Goal: Task Accomplishment & Management: Manage account settings

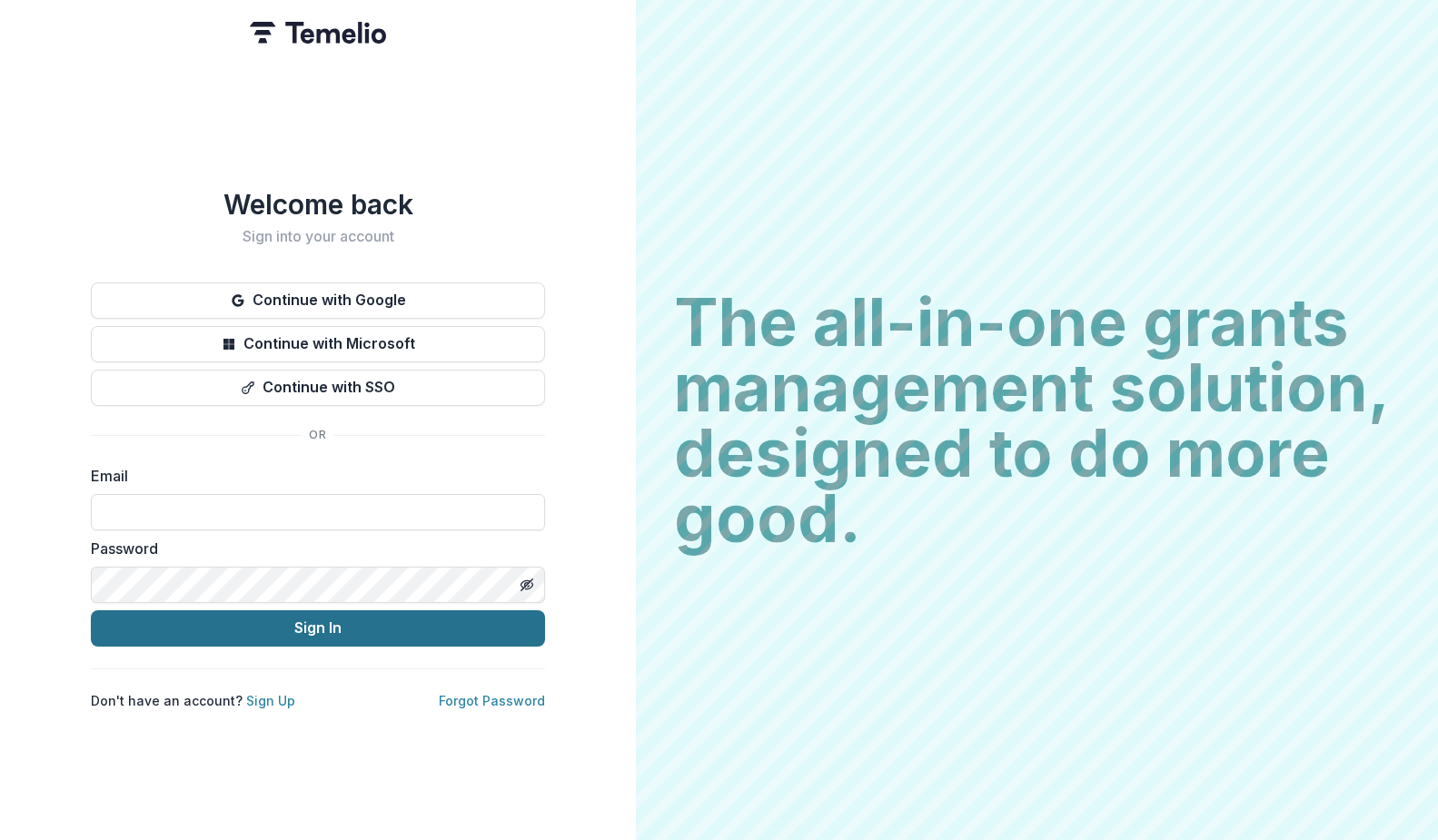
type input "**********"
click at [266, 630] on button "Sign In" at bounding box center [317, 628] width 454 height 36
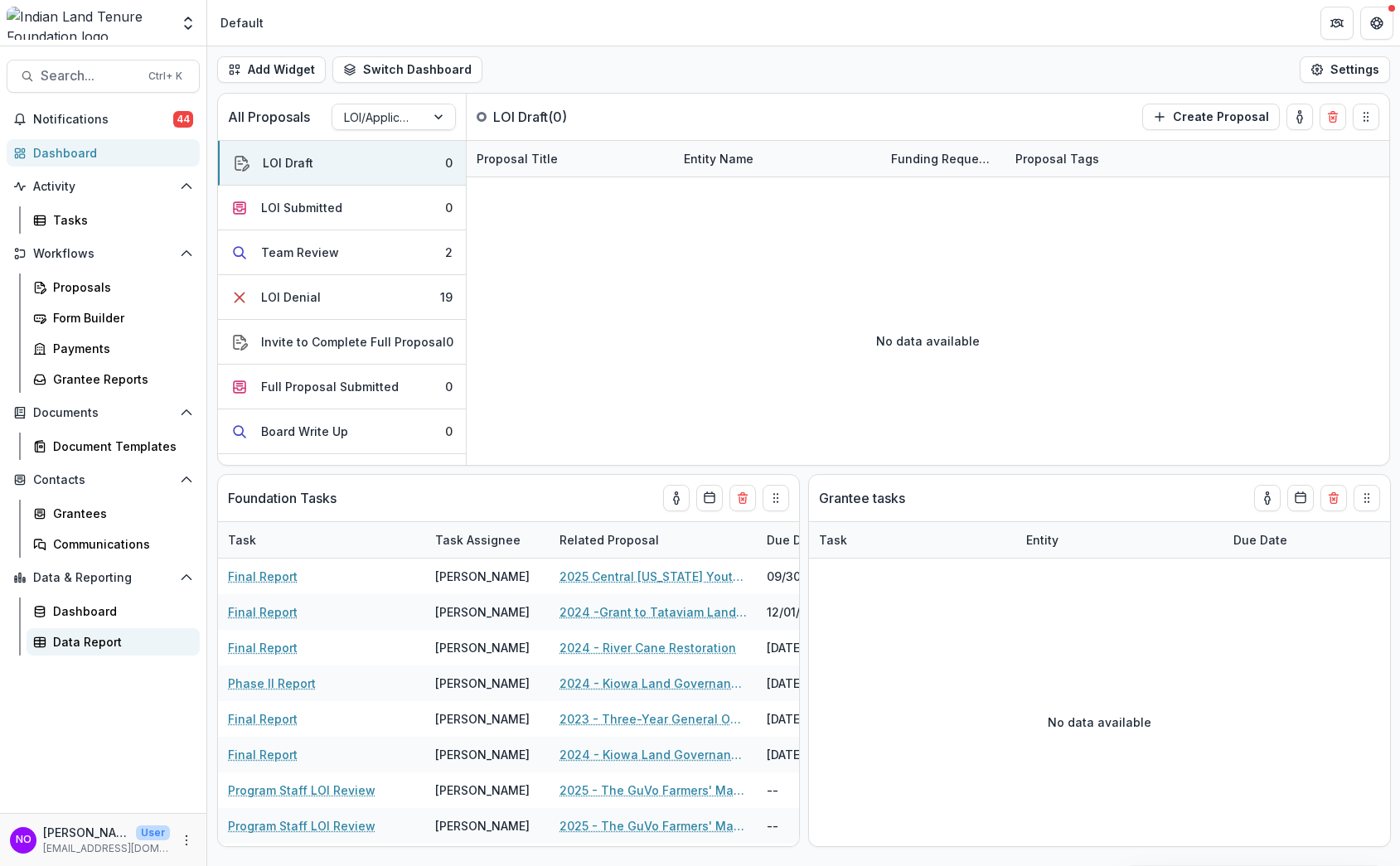
click at [73, 633] on div "Data Report" at bounding box center [120, 642] width 134 height 18
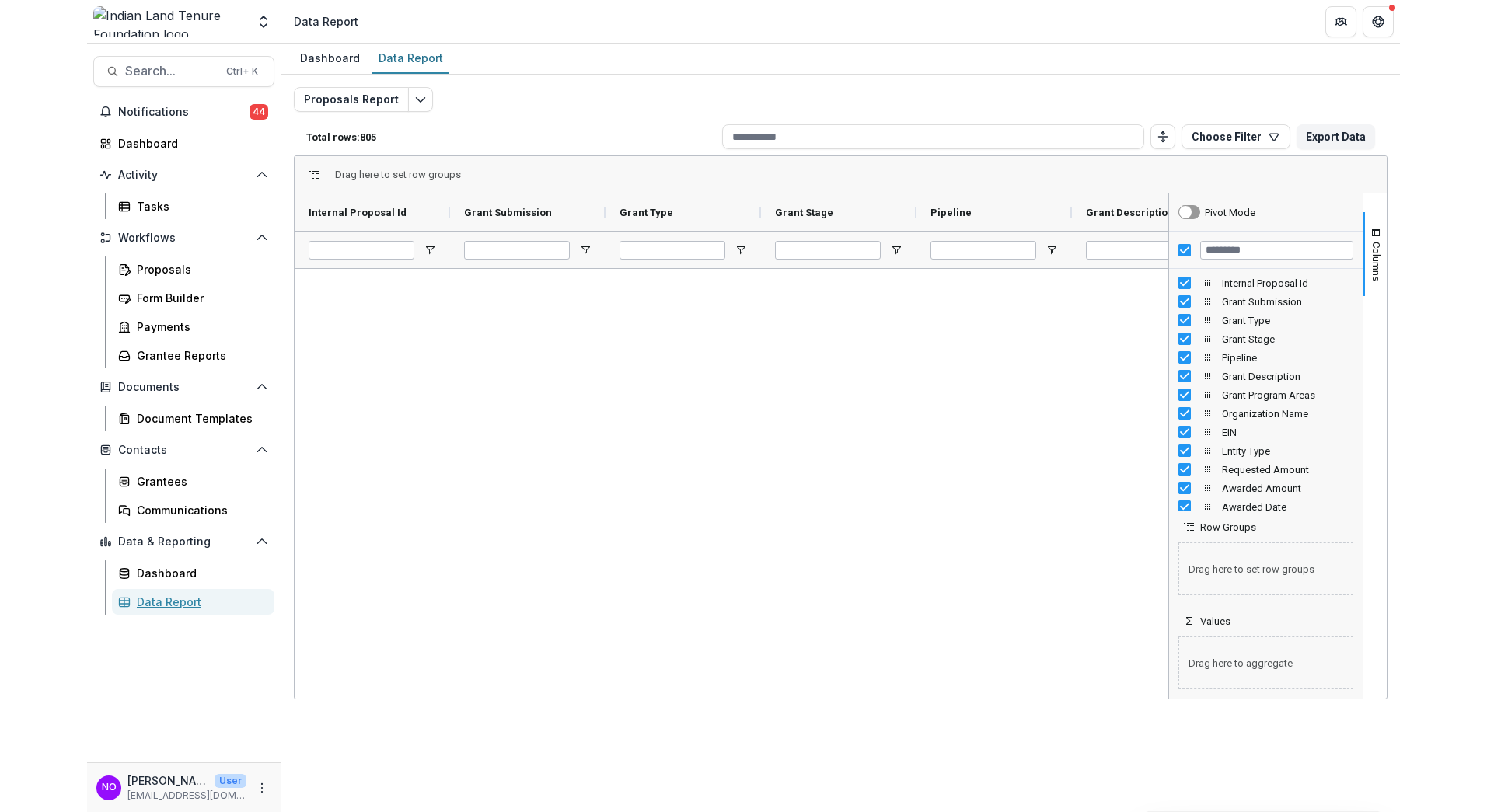
scroll to position [9246, 0]
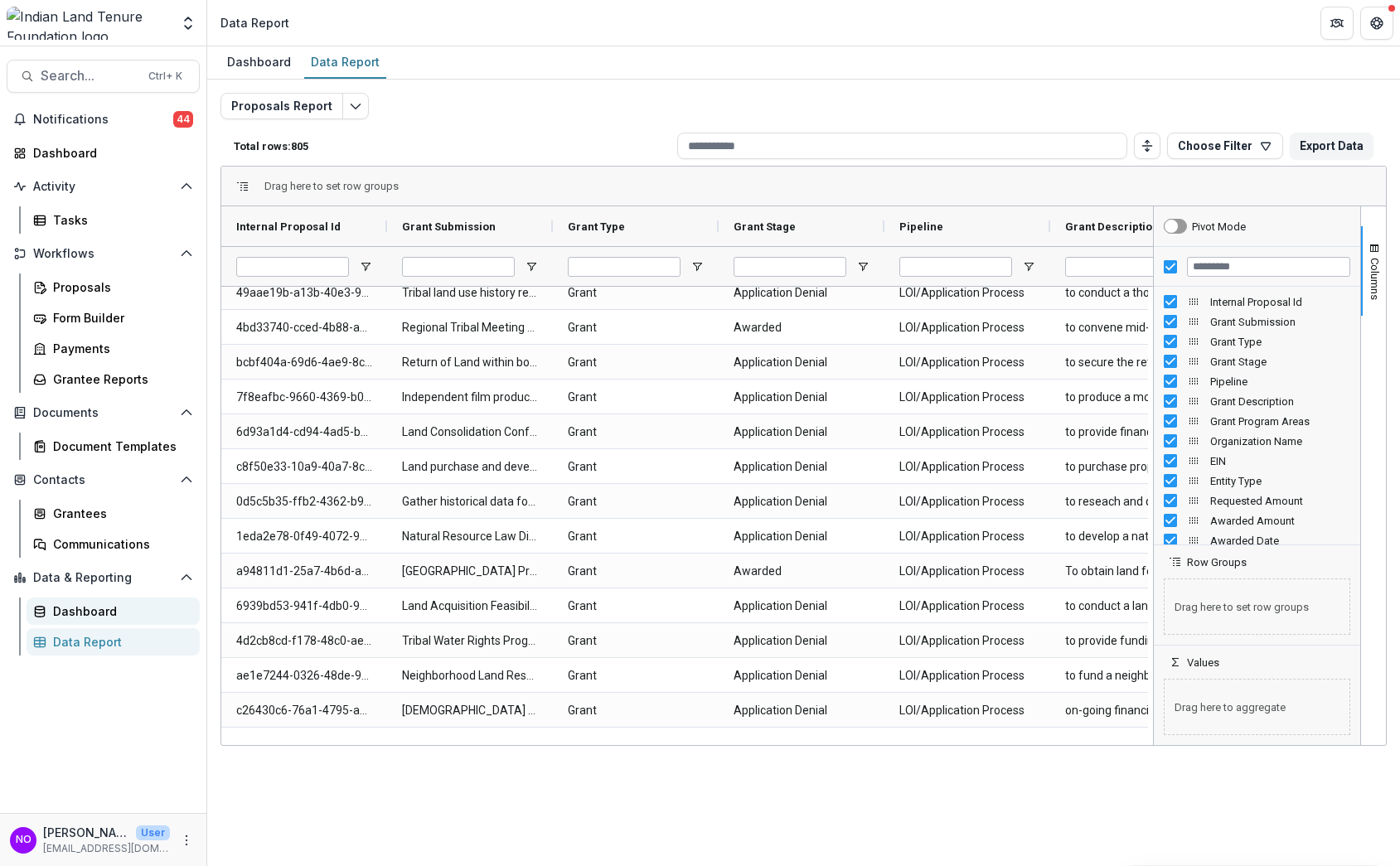
click at [73, 603] on div "Dashboard" at bounding box center [120, 611] width 134 height 18
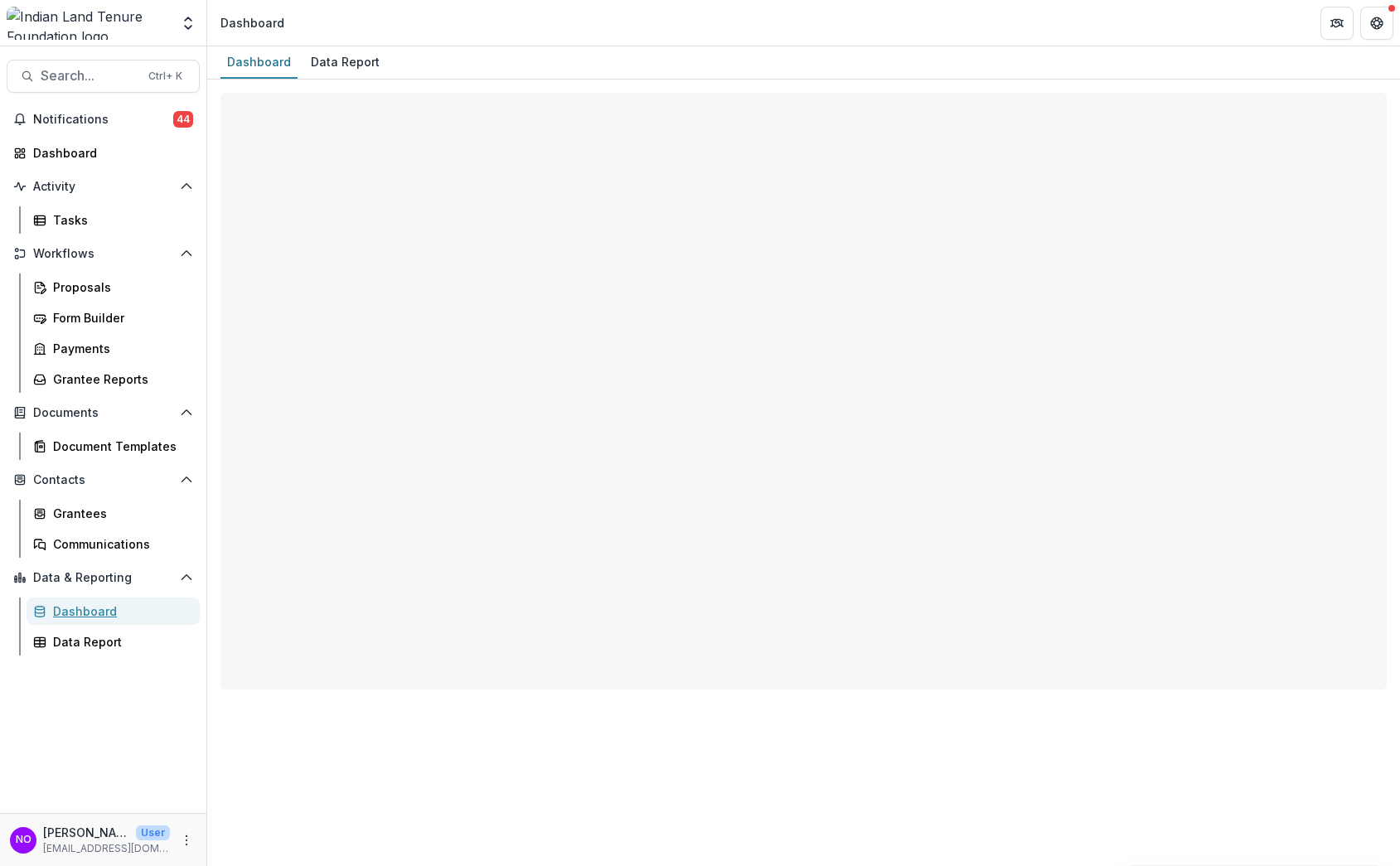
select select "**********"
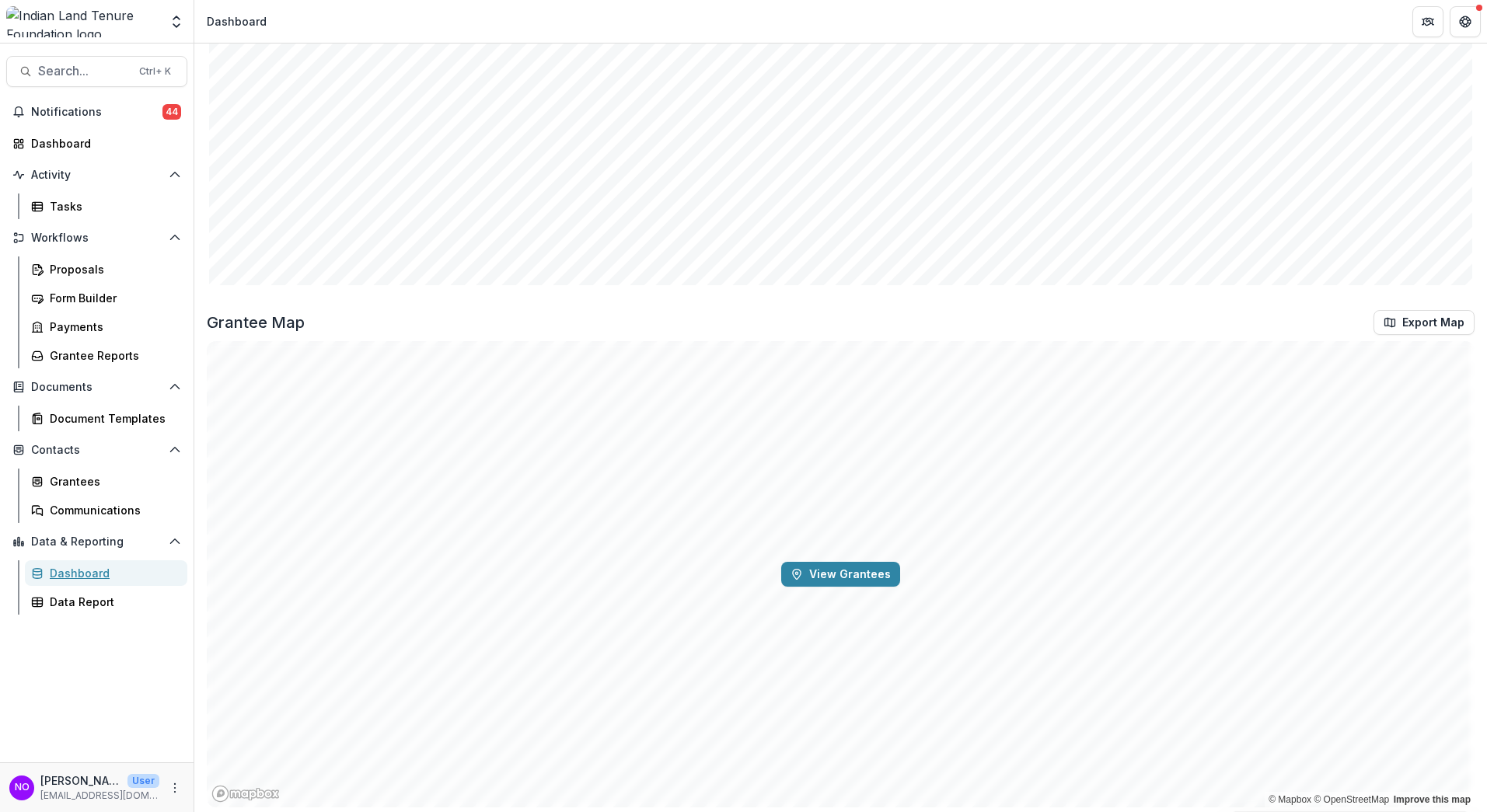
scroll to position [2337, 0]
click at [787, 572] on button "View Grantees" at bounding box center [841, 566] width 119 height 25
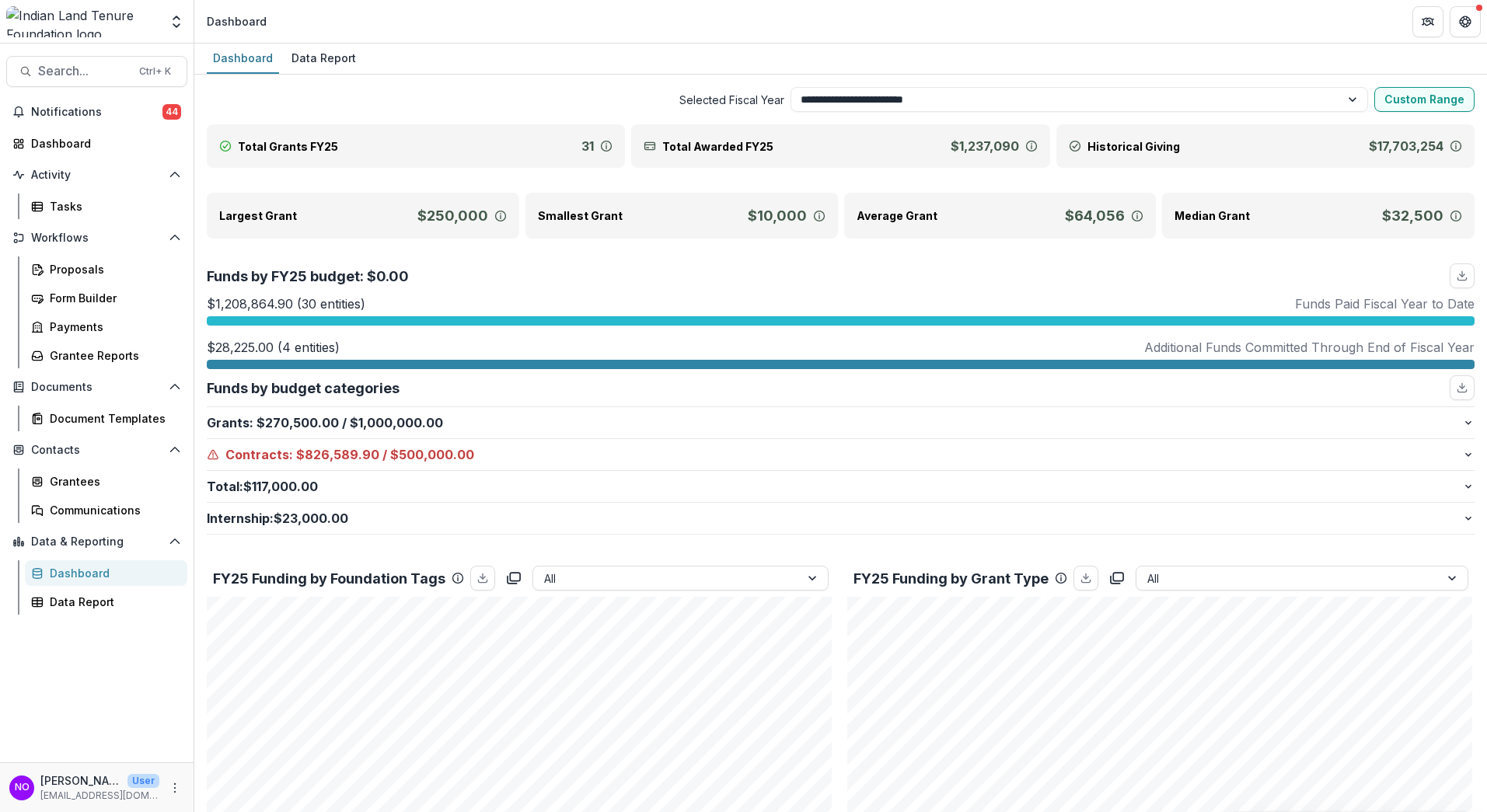
scroll to position [440, 0]
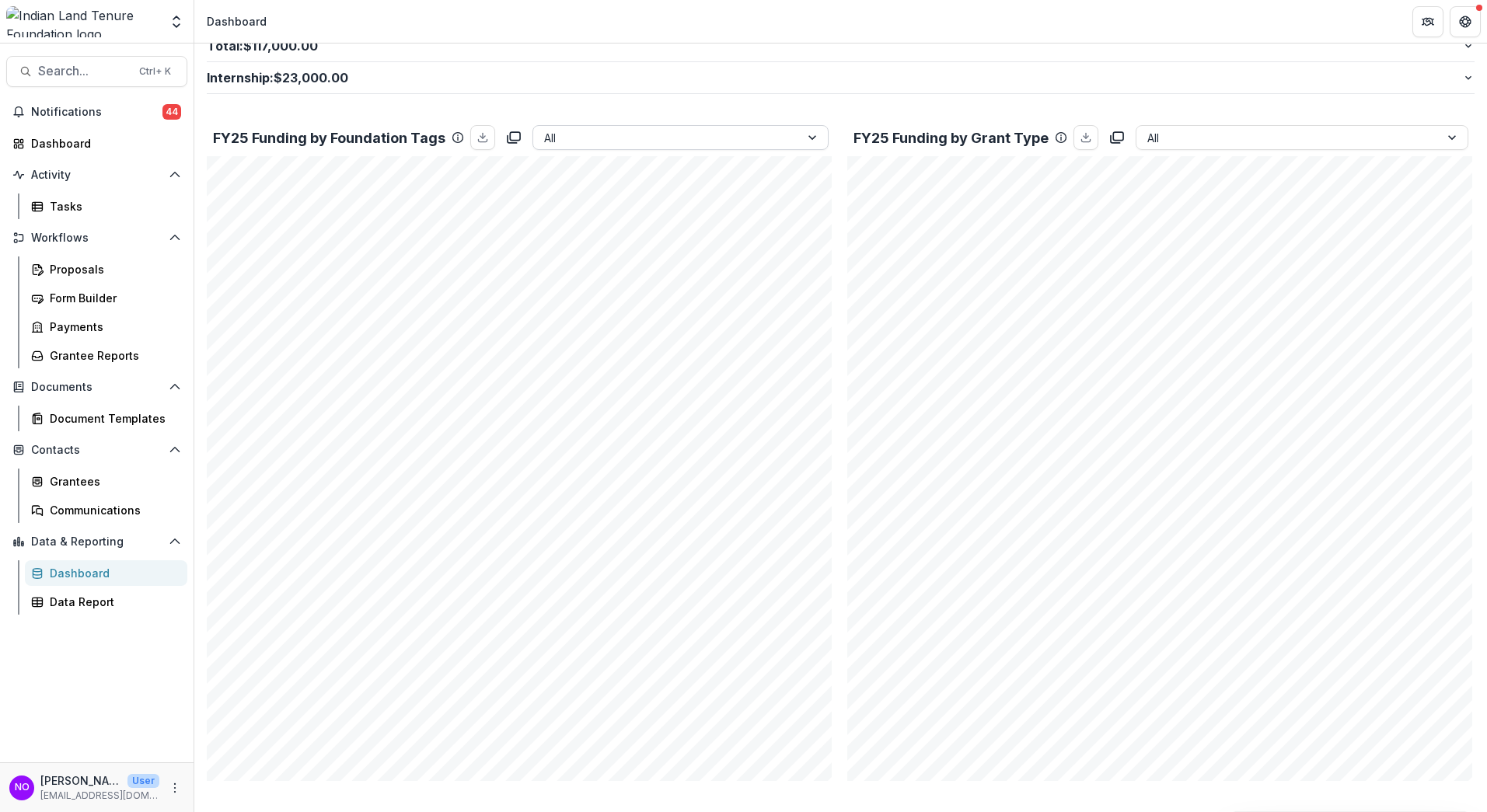
click at [641, 131] on div at bounding box center [666, 137] width 245 height 19
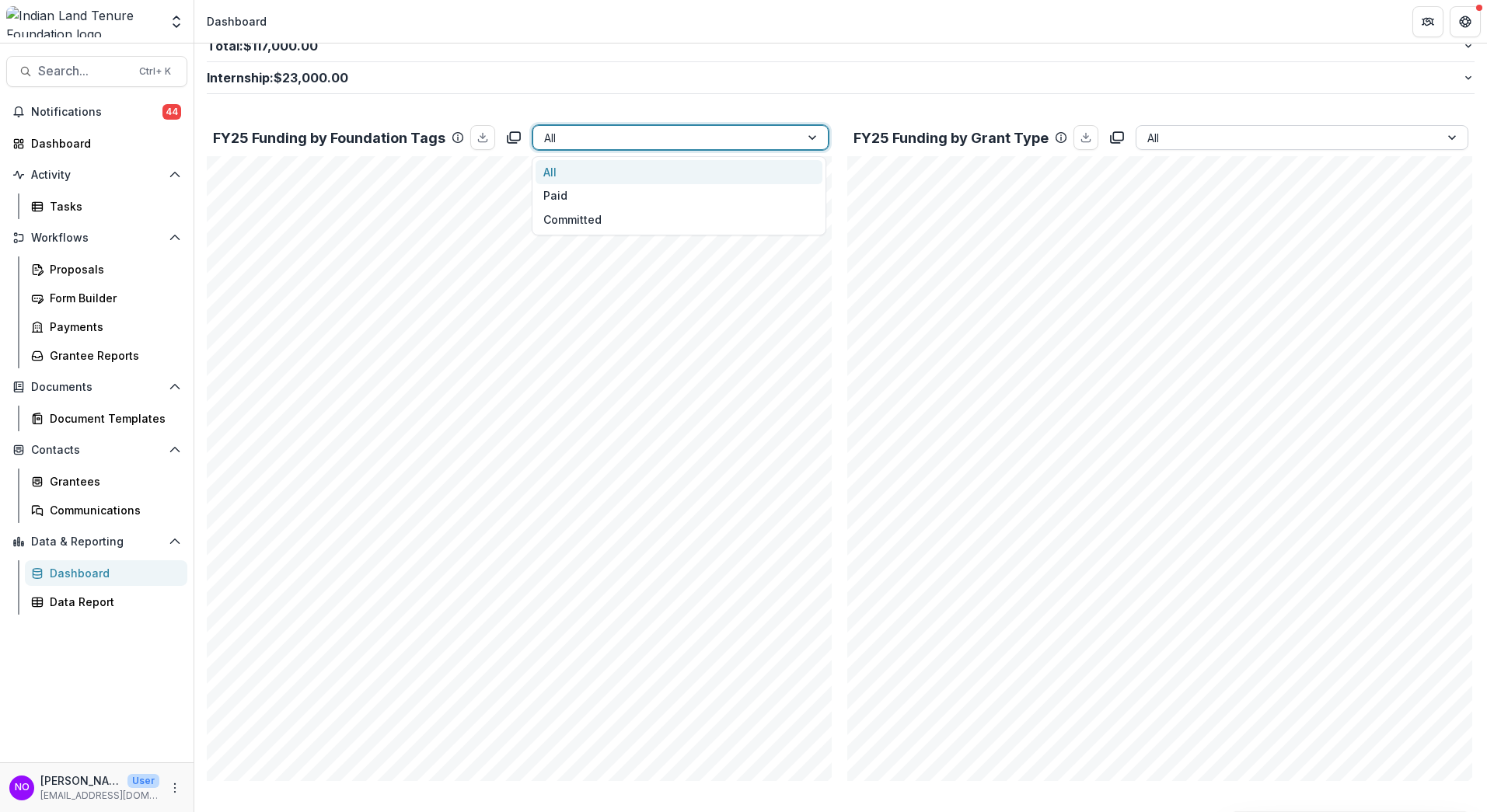
click at [1204, 137] on div at bounding box center [1289, 137] width 283 height 19
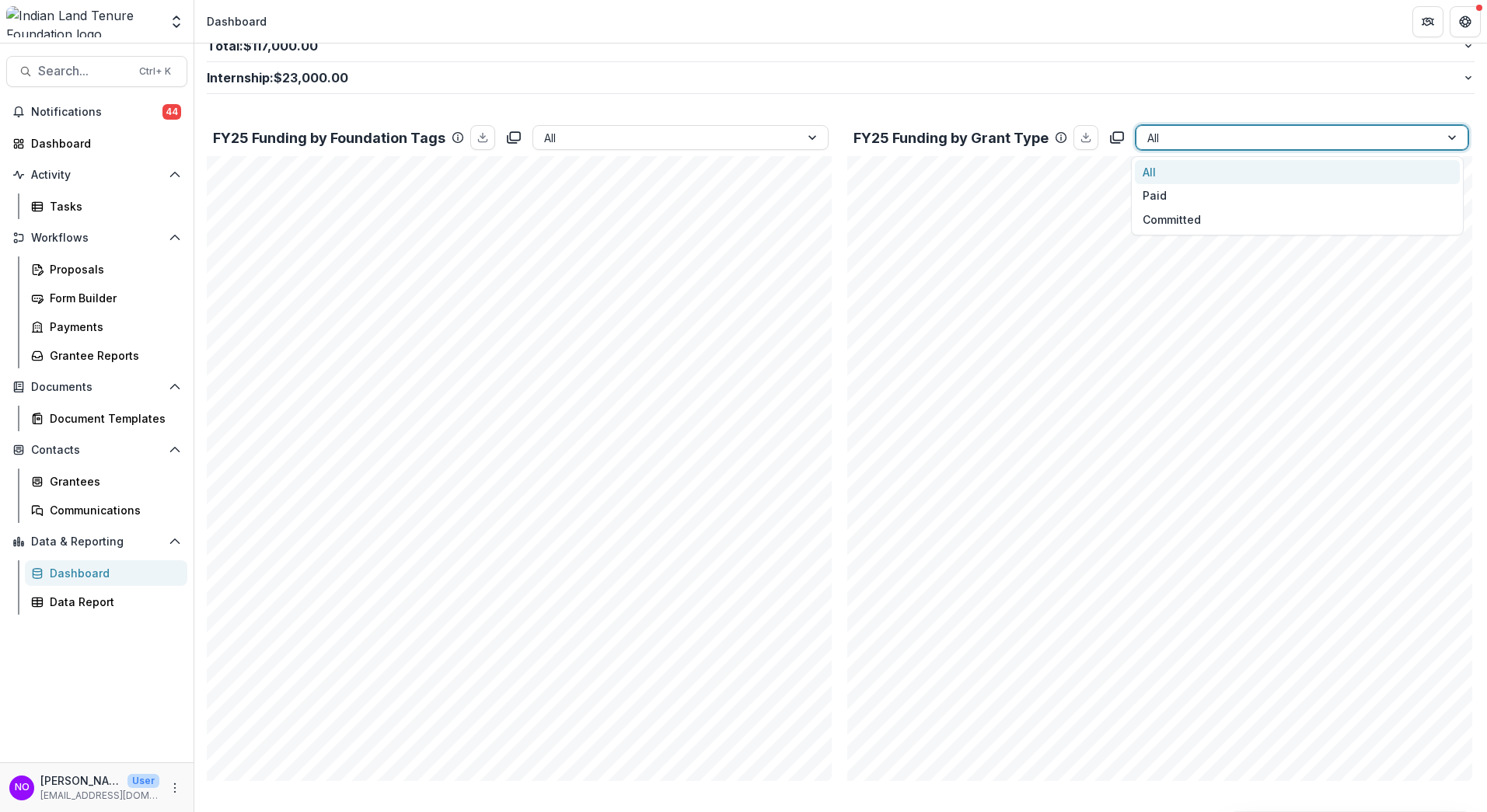
click at [1167, 170] on div "All" at bounding box center [1297, 172] width 325 height 24
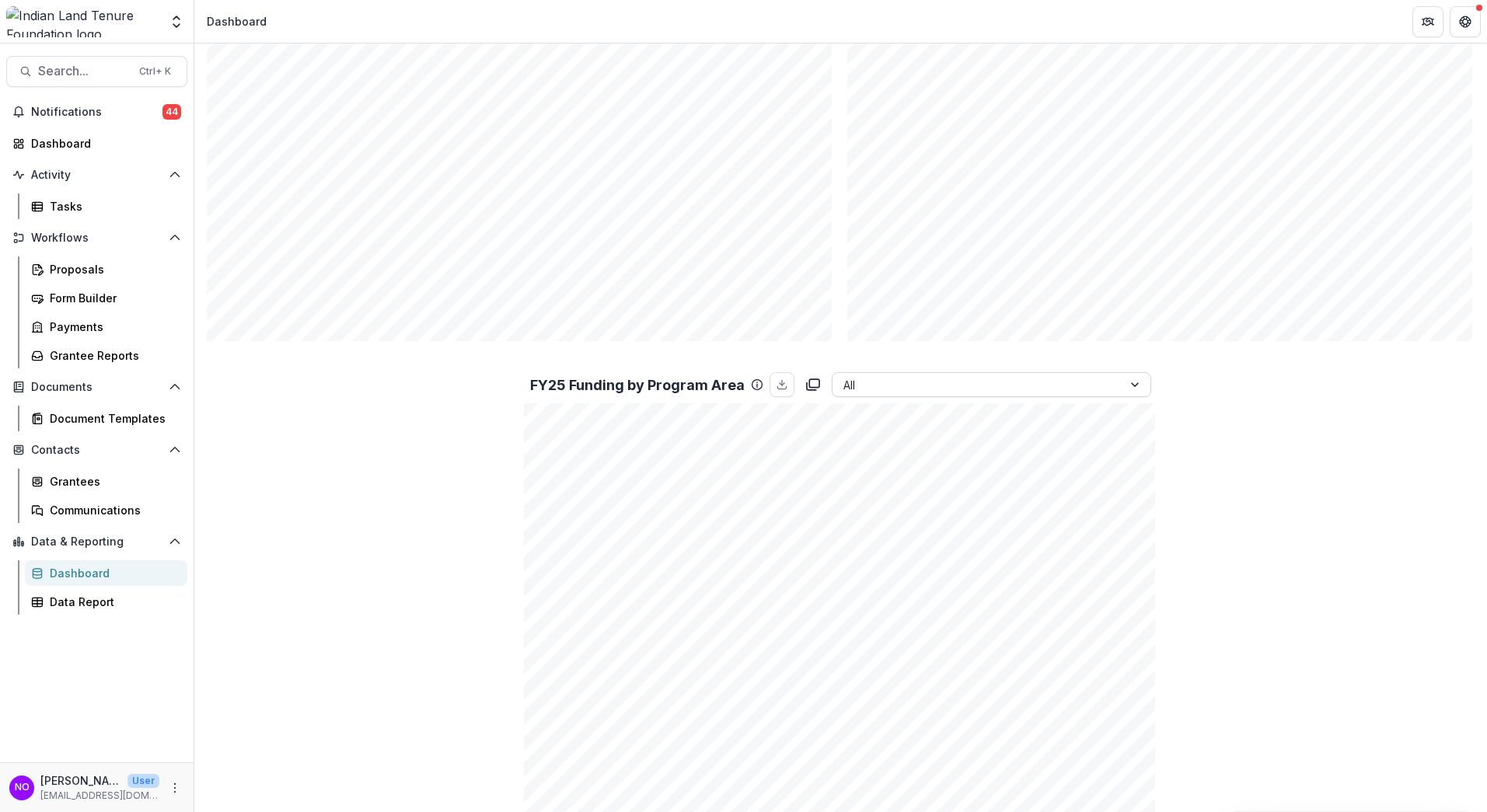
click at [893, 391] on div at bounding box center [978, 384] width 269 height 19
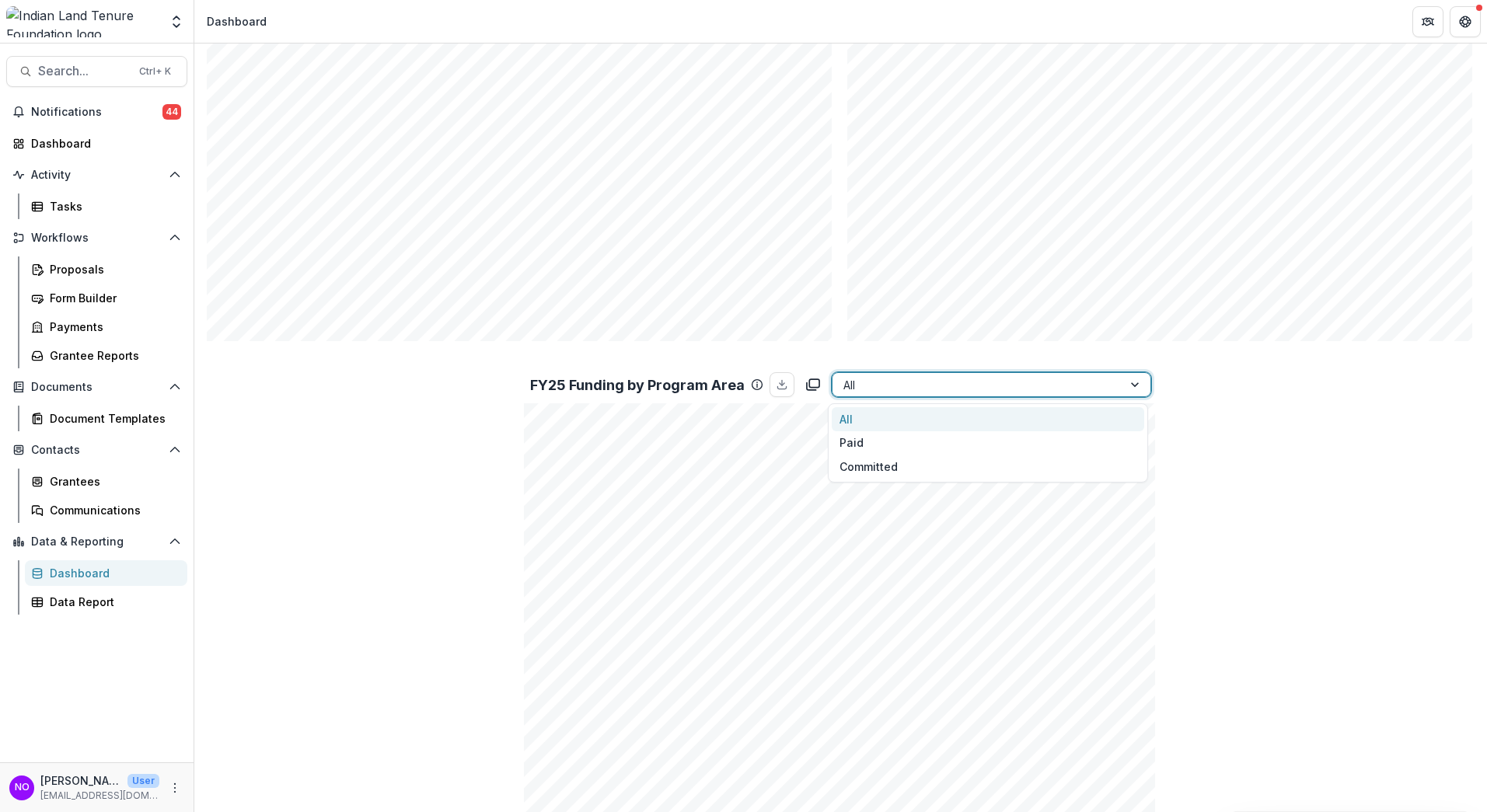
click at [893, 390] on div at bounding box center [978, 384] width 269 height 19
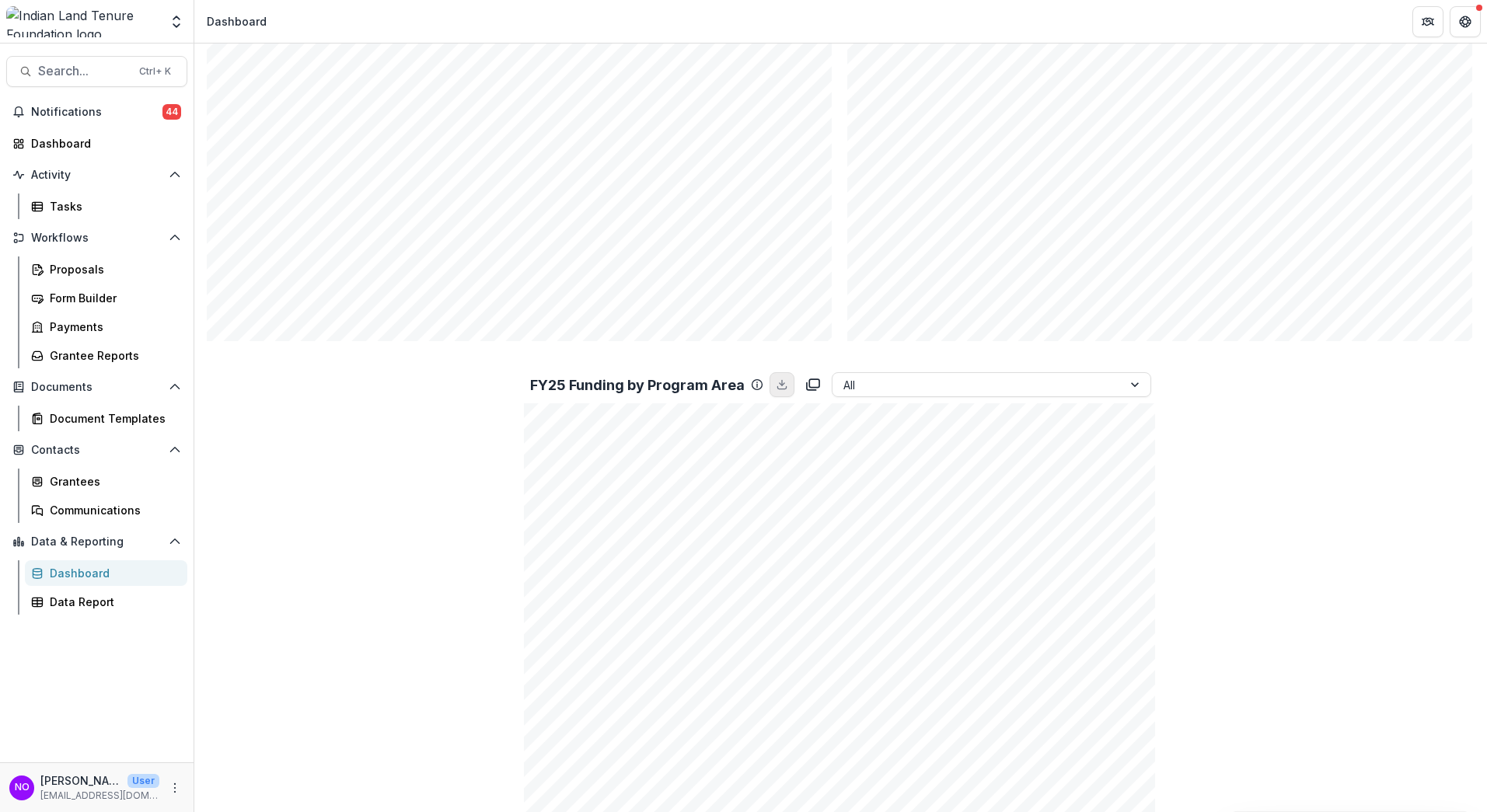
click at [782, 383] on line "download" at bounding box center [782, 383] width 0 height 6
click at [48, 266] on link "Proposals" at bounding box center [106, 269] width 162 height 26
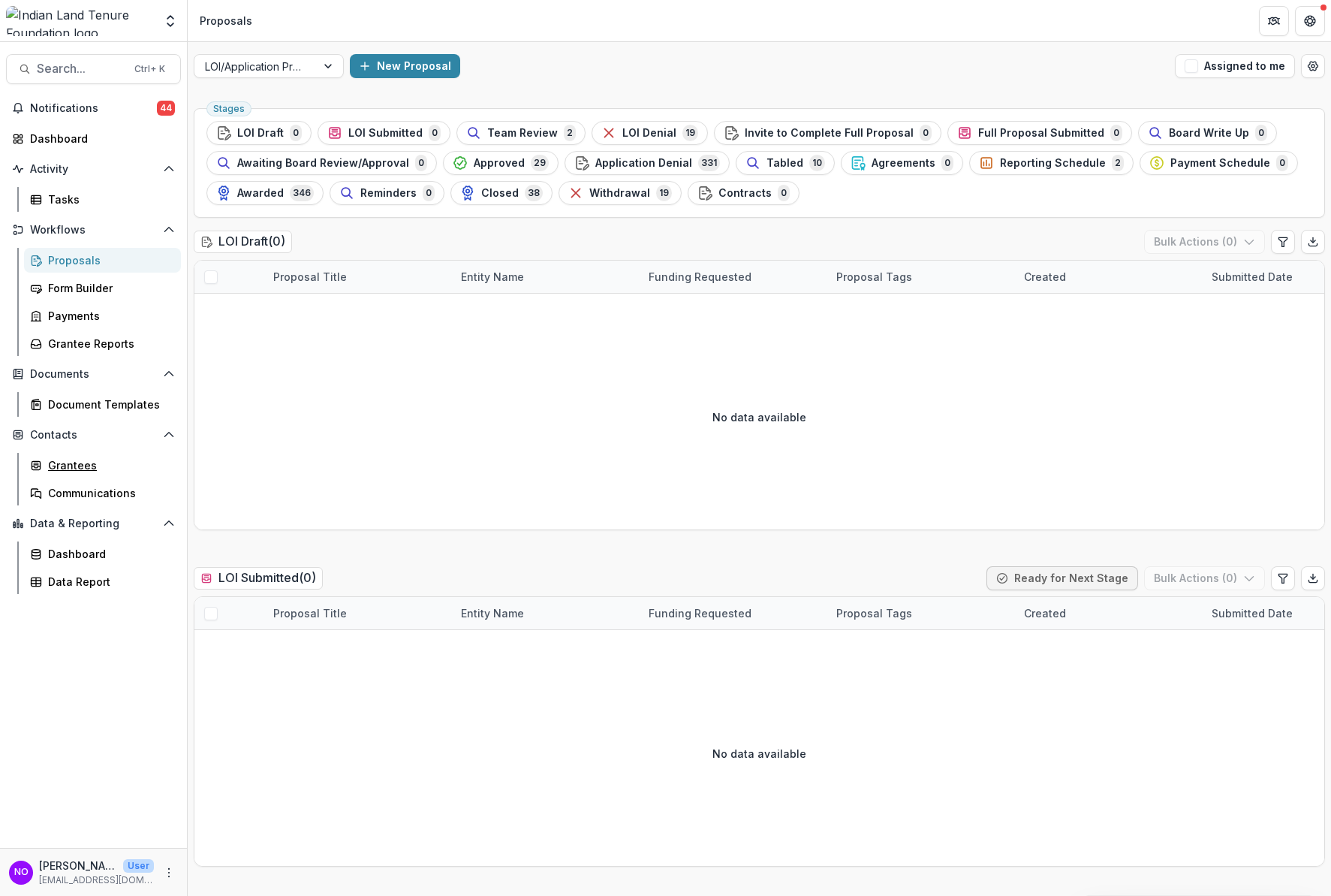
click at [47, 452] on div "Contacts Grantees Communications" at bounding box center [94, 464] width 187 height 82
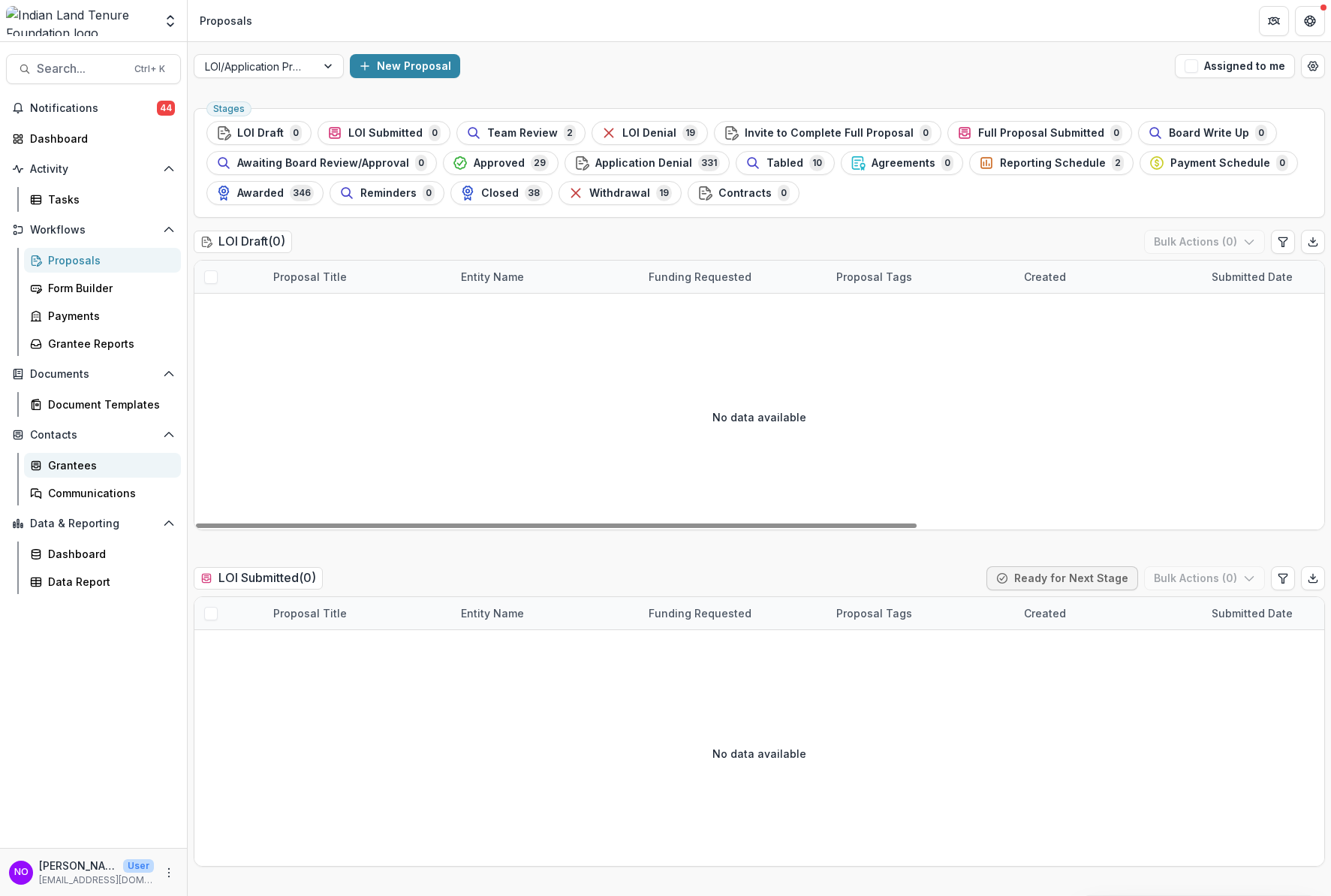
click at [70, 466] on div "Grantees" at bounding box center [109, 465] width 121 height 16
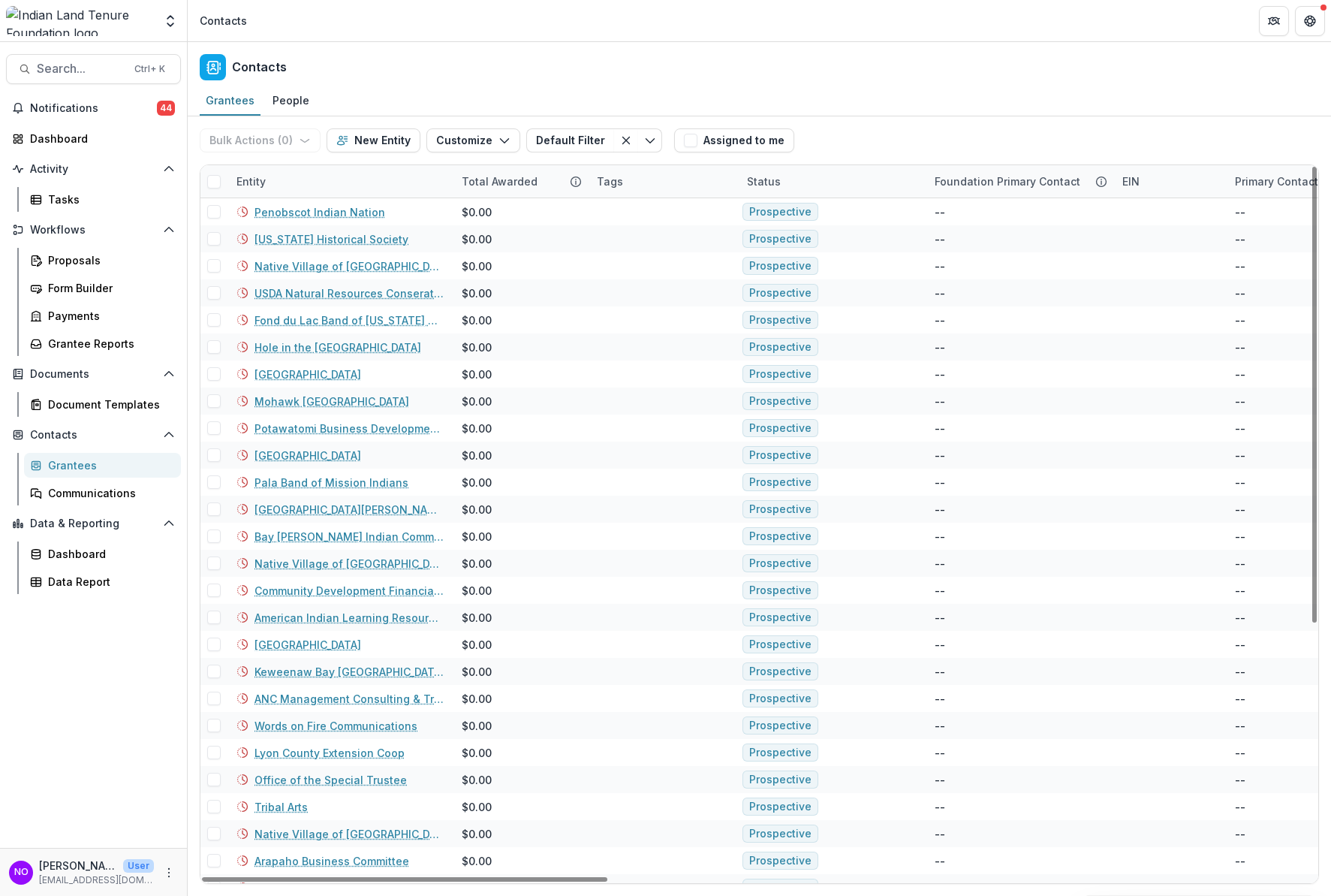
click at [328, 174] on div "Entity" at bounding box center [340, 182] width 225 height 32
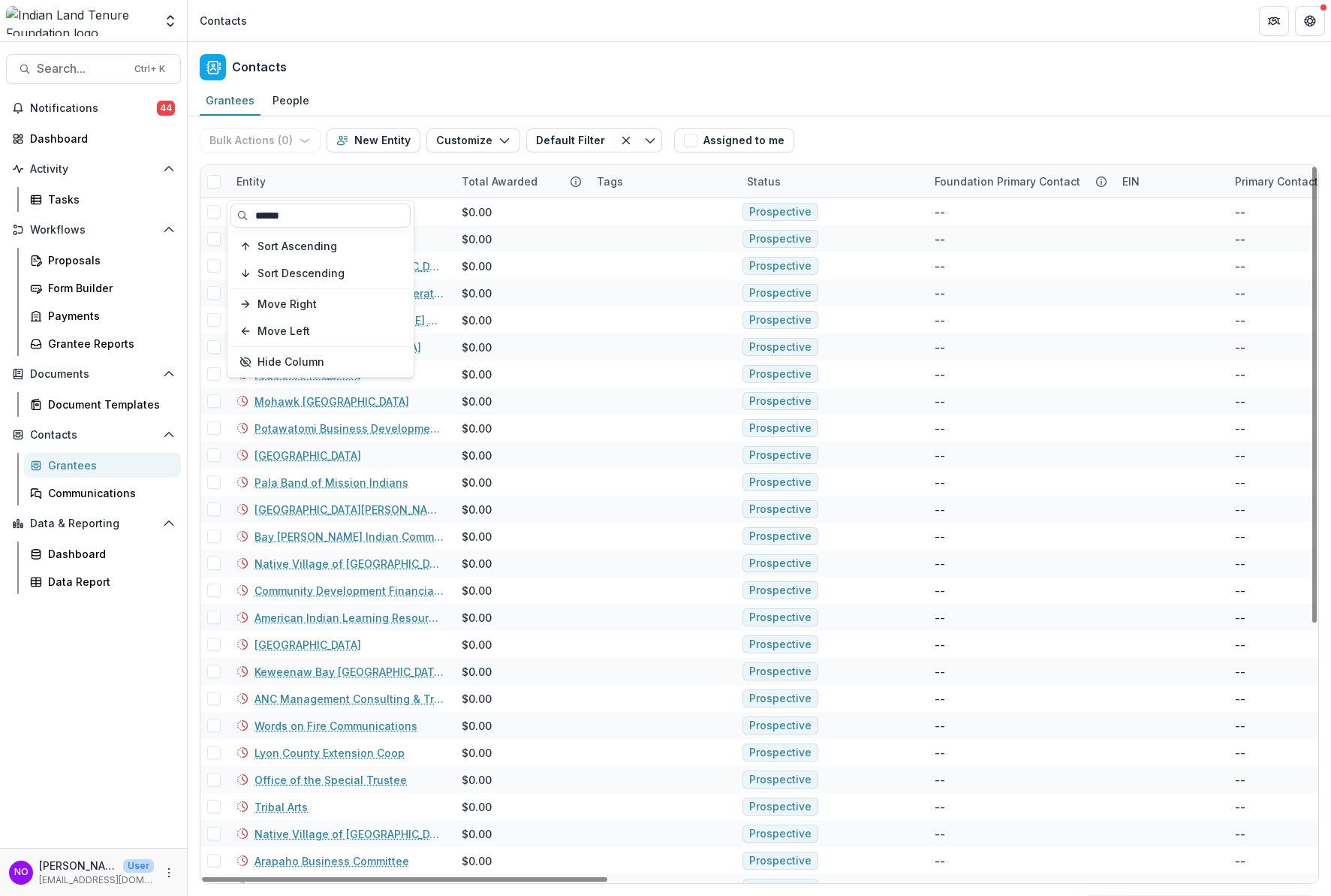
type input "******"
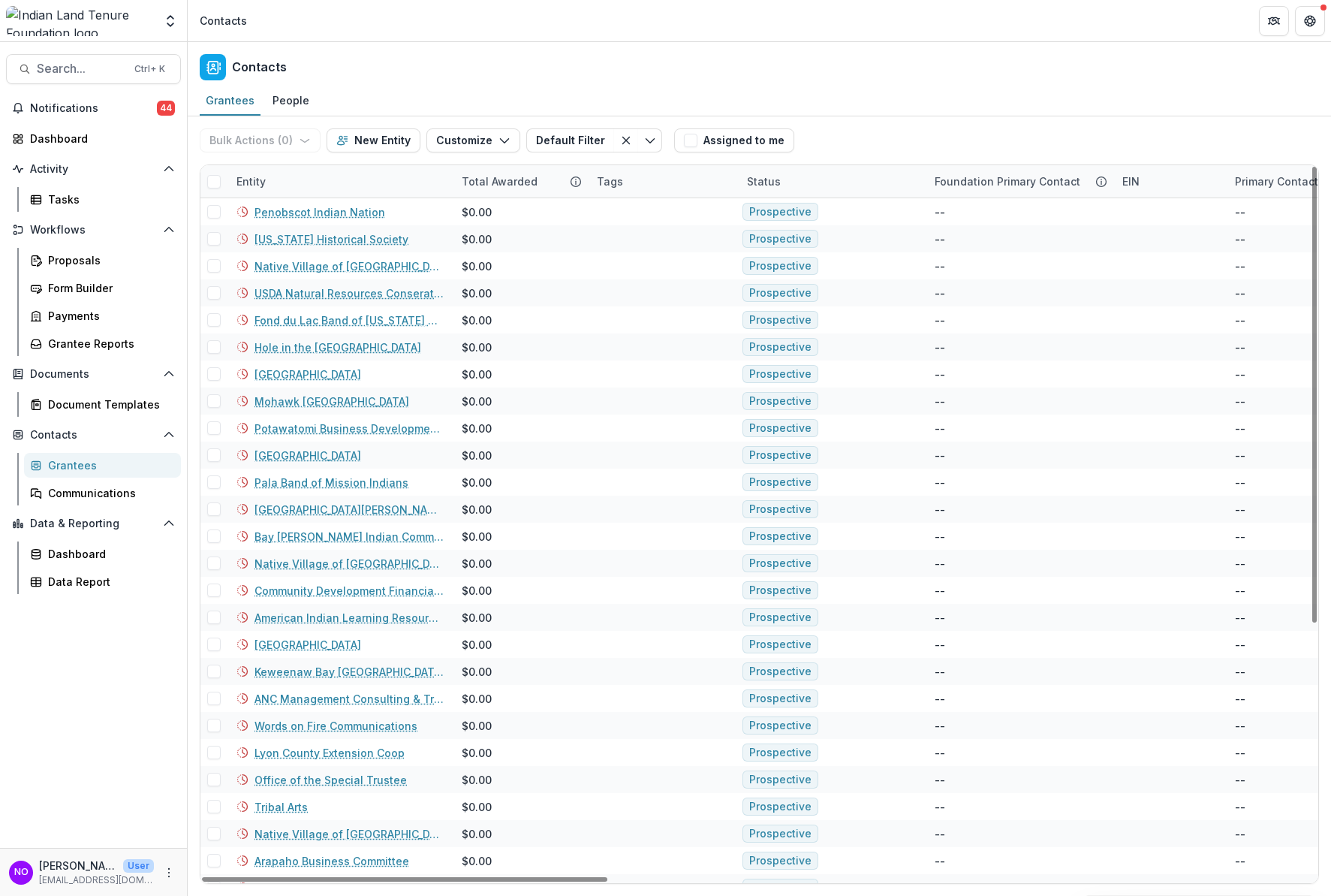
click at [329, 176] on div "Entity" at bounding box center [340, 182] width 225 height 32
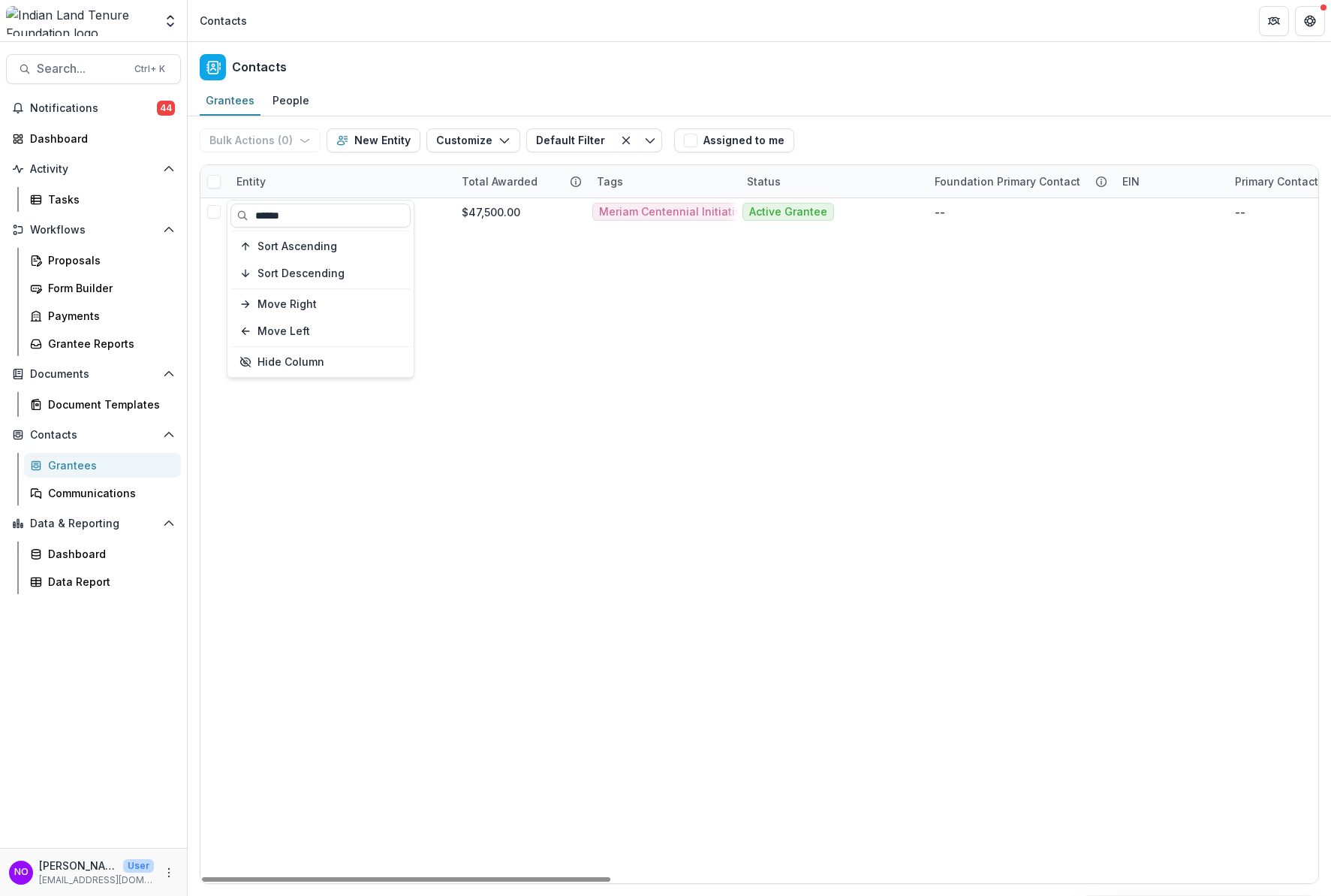
type input "******"
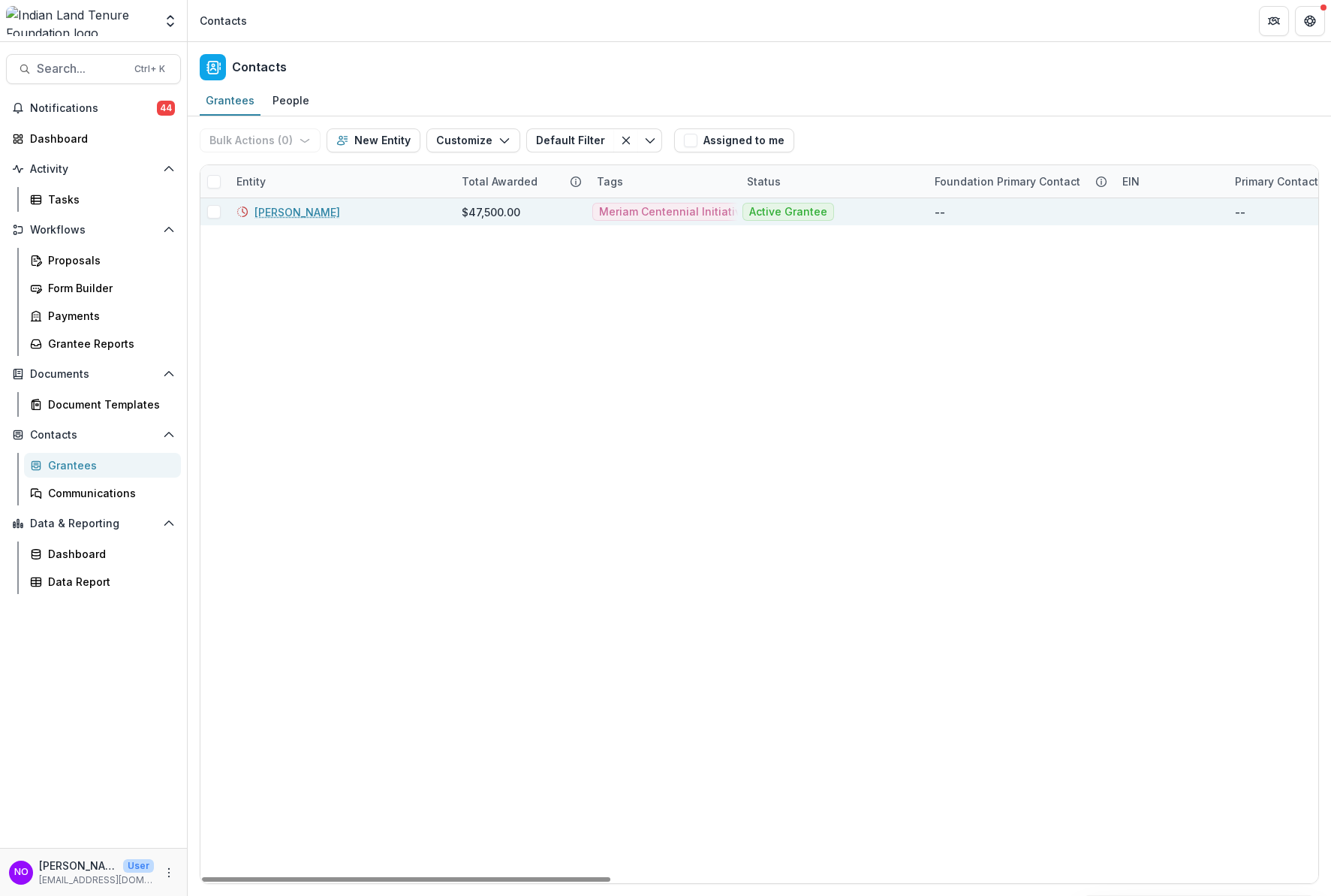
click at [295, 209] on link "[PERSON_NAME]" at bounding box center [297, 212] width 86 height 16
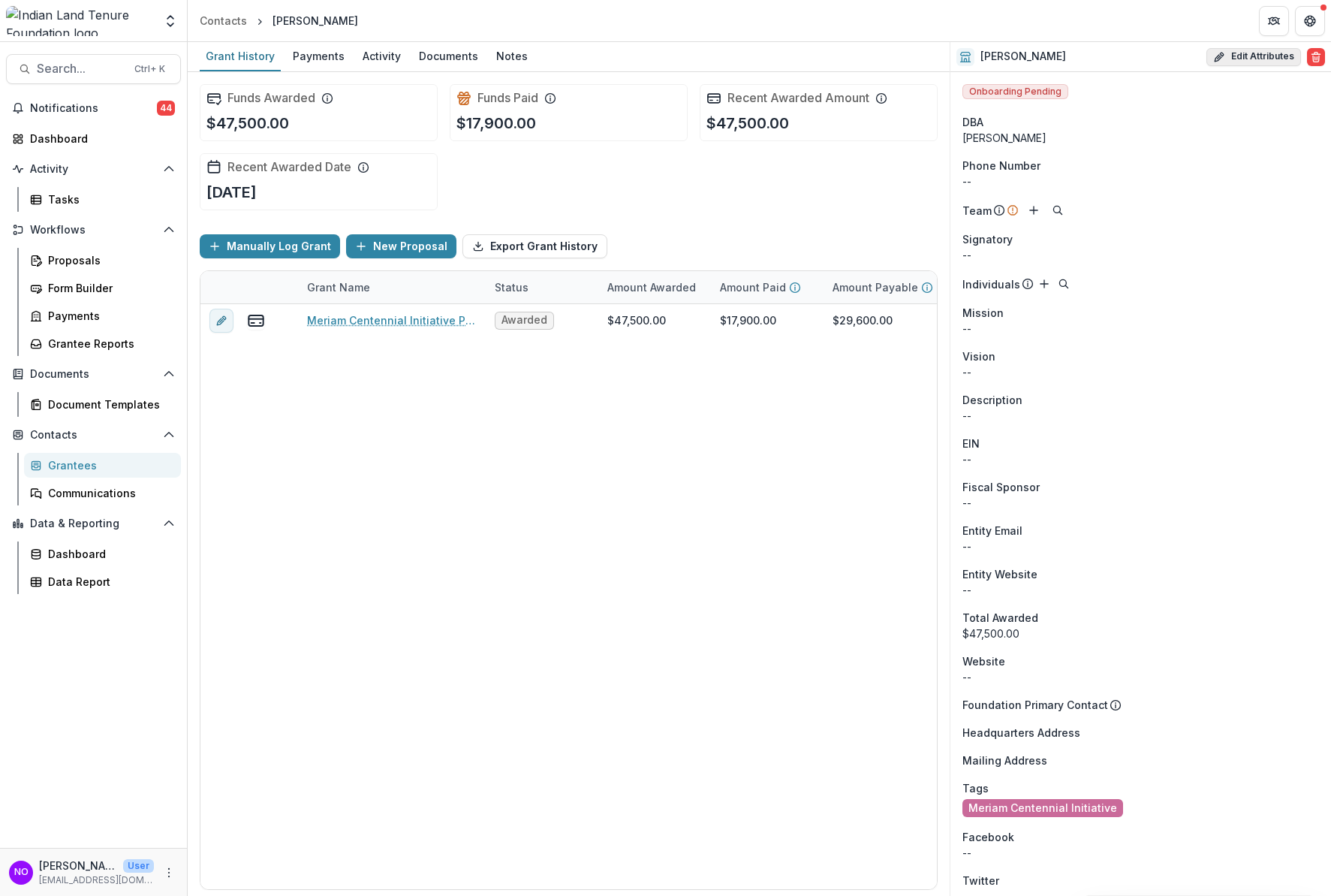
click at [1187, 59] on button "Edit Attributes" at bounding box center [1254, 57] width 94 height 18
select select
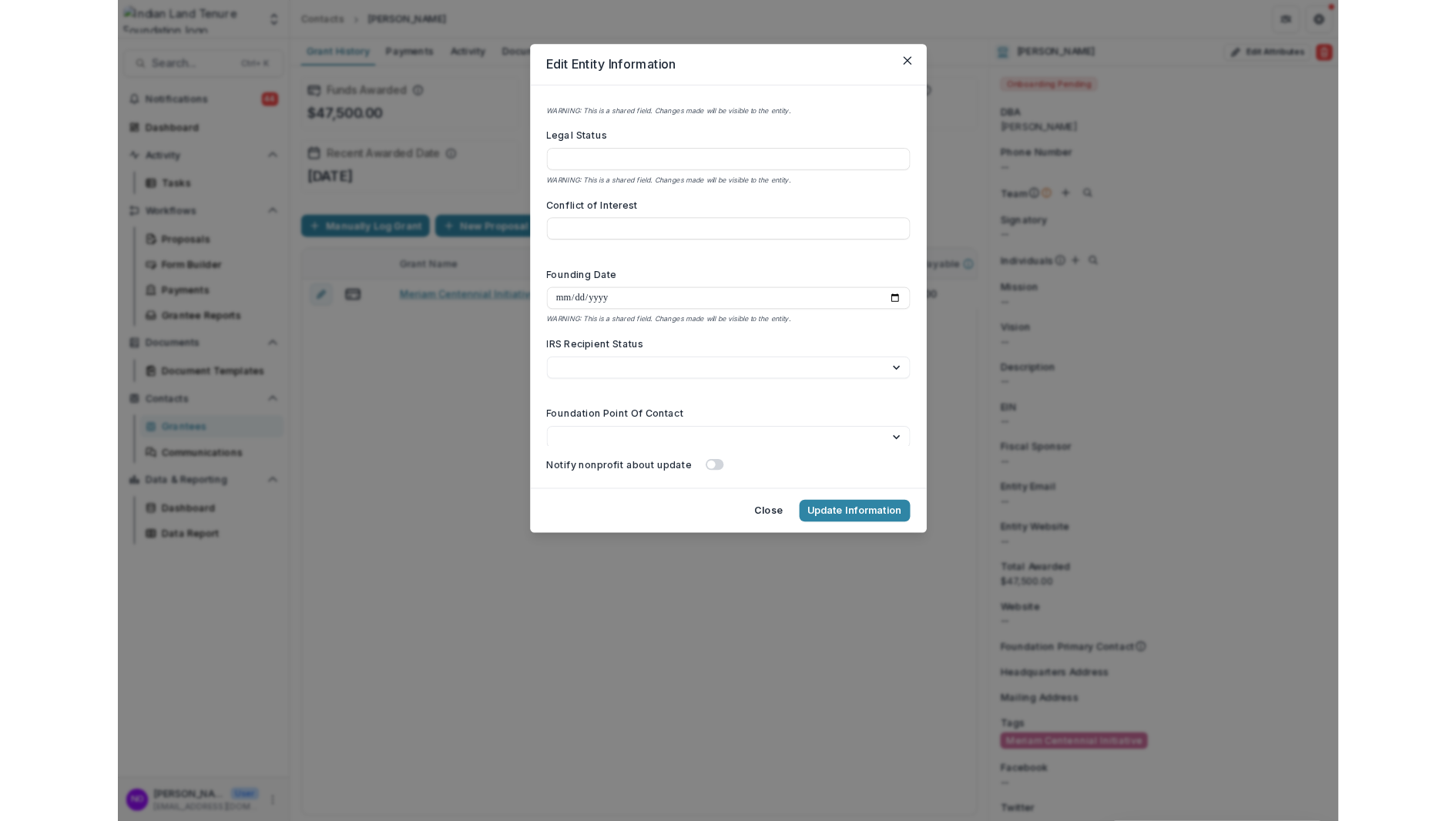
scroll to position [2552, 0]
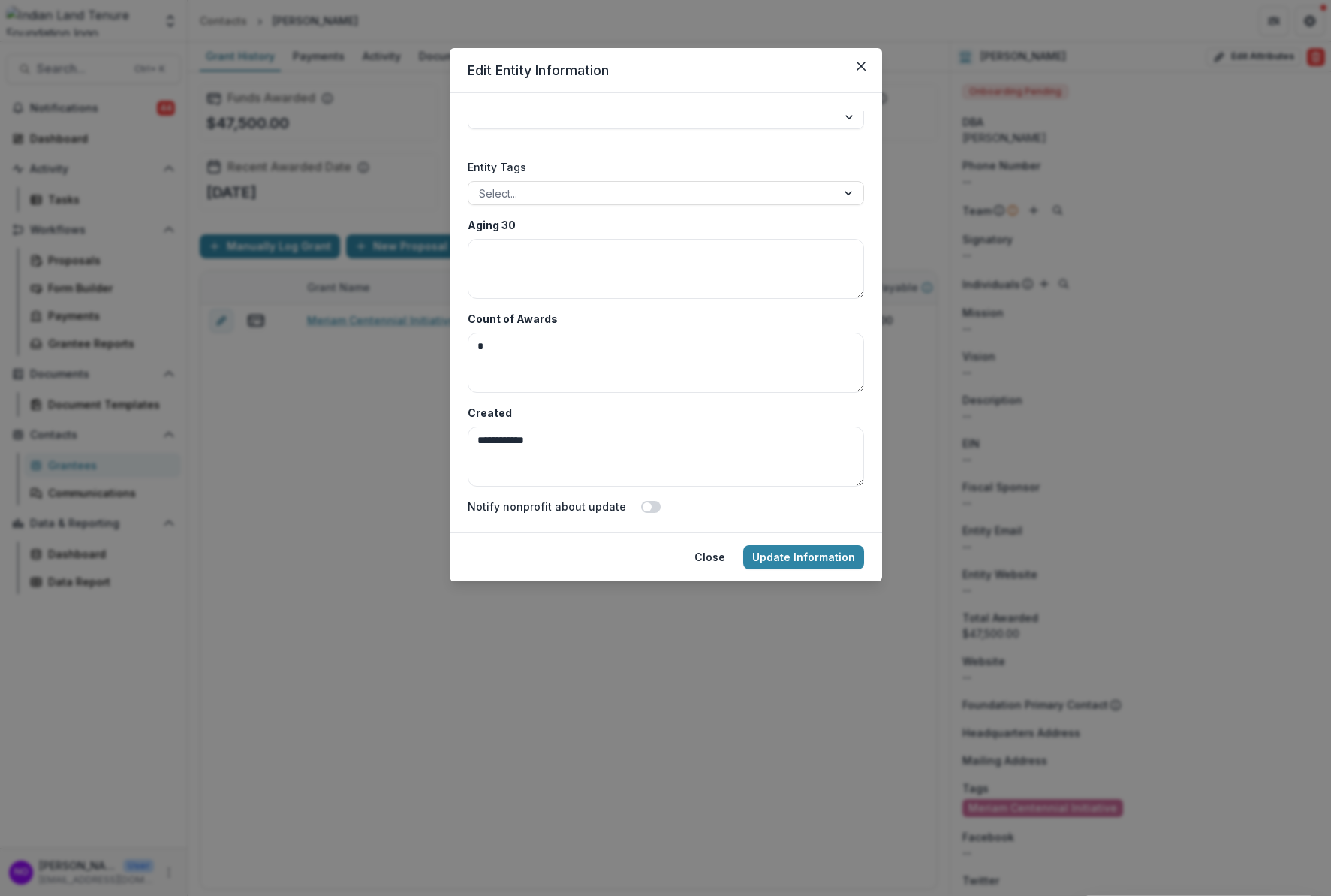
click at [859, 61] on icon "Close" at bounding box center [860, 65] width 9 height 9
